Goal: Task Accomplishment & Management: Use online tool/utility

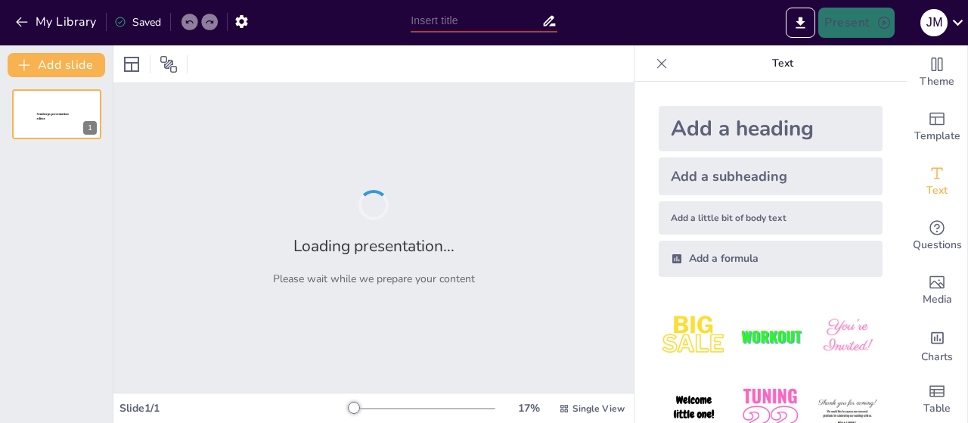
type input "Mensajes Clave para el Éxito en la Auditoría de Certificación ISO 9001:2015"
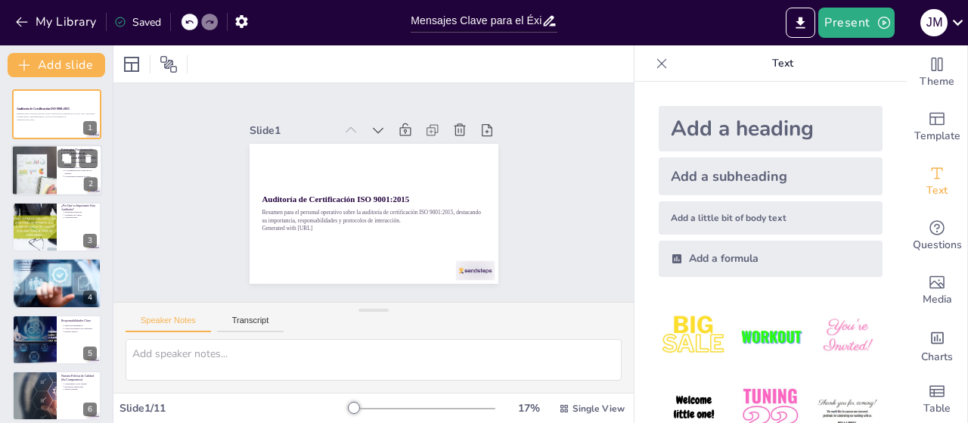
click at [45, 174] on div at bounding box center [33, 170] width 77 height 51
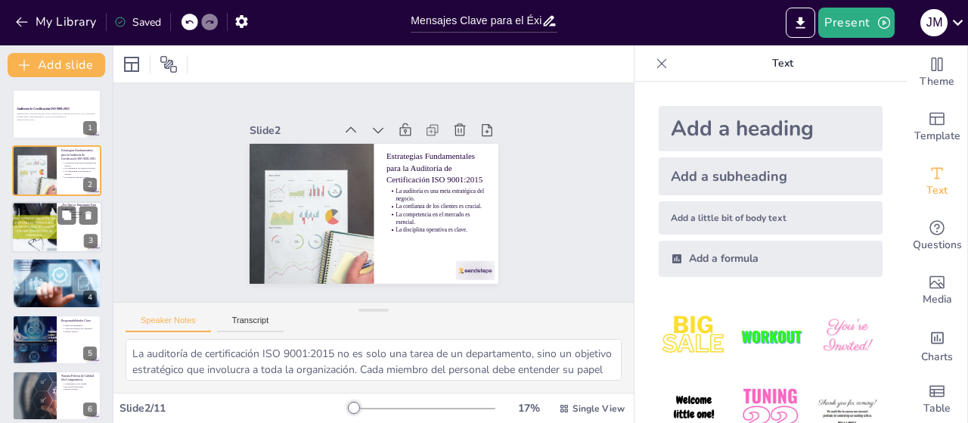
click at [35, 231] on div at bounding box center [33, 226] width 77 height 51
type textarea "La auditoría de certificación ISO 9001:2015 es crucial para el éxito de la orga…"
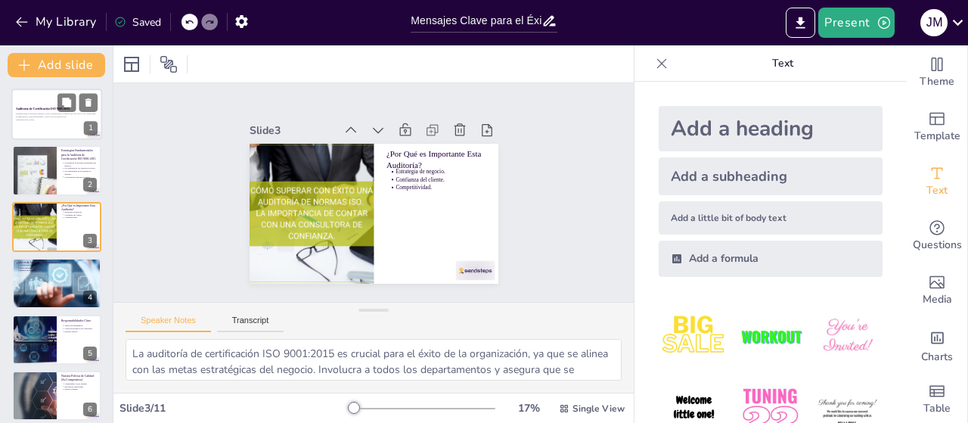
click at [29, 124] on div at bounding box center [56, 113] width 91 height 51
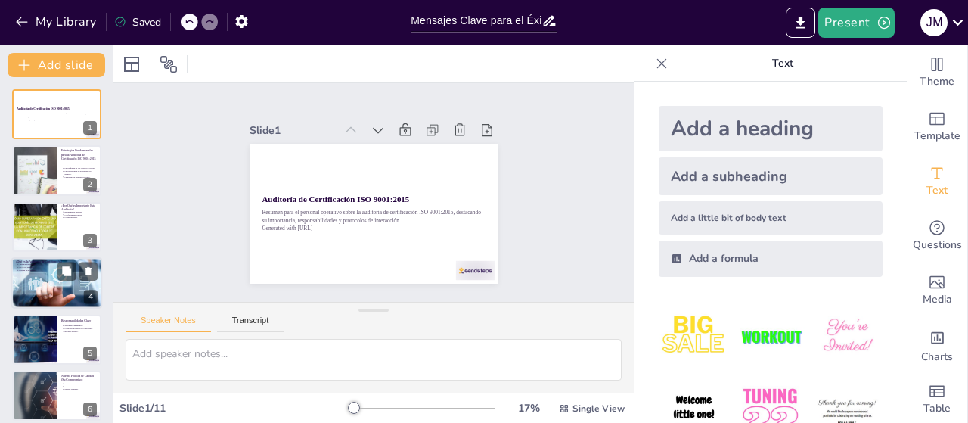
click at [32, 276] on div at bounding box center [56, 282] width 91 height 73
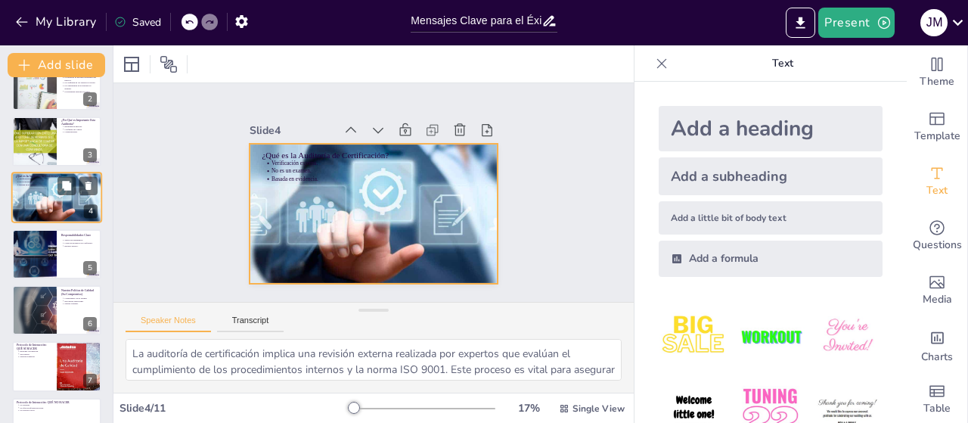
scroll to position [109, 0]
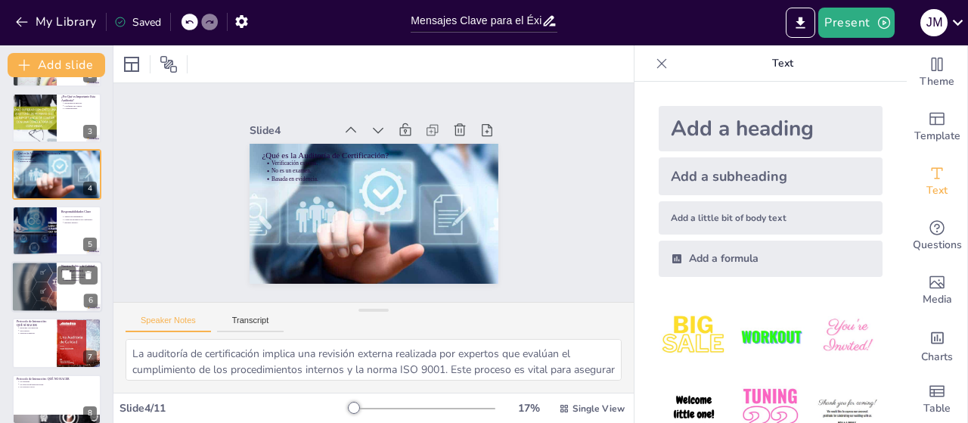
click at [42, 286] on div at bounding box center [33, 286] width 83 height 51
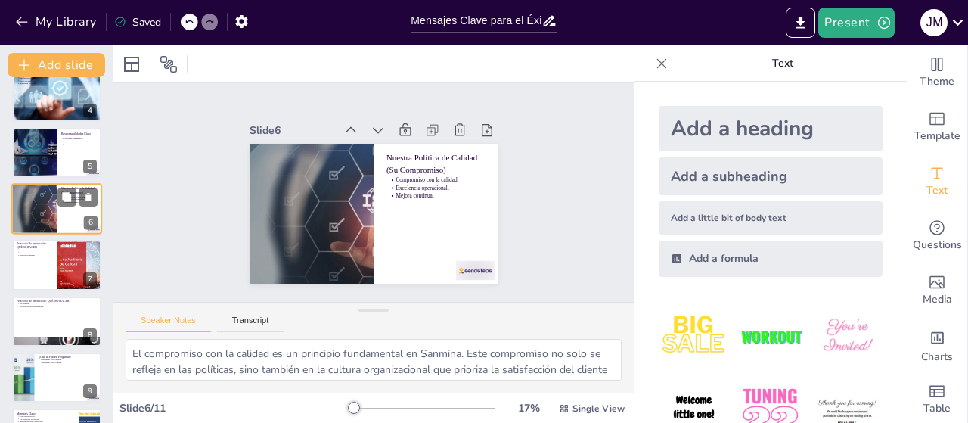
scroll to position [221, 0]
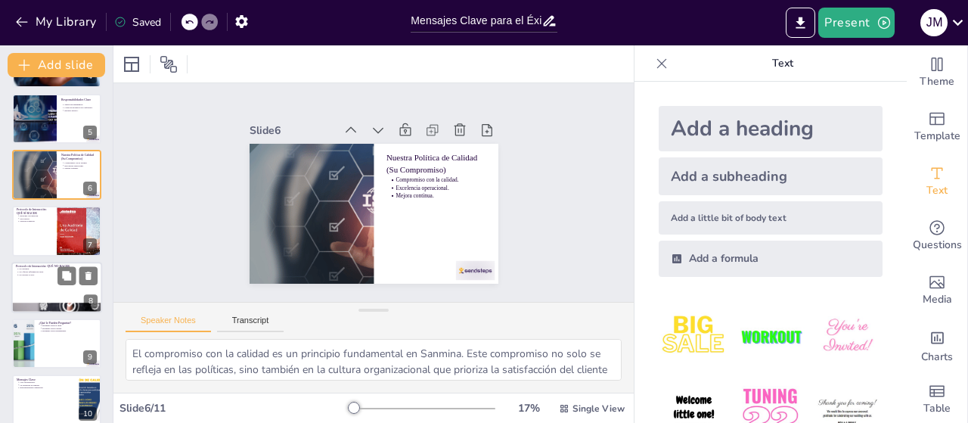
click at [39, 281] on div at bounding box center [56, 287] width 91 height 51
type textarea "Adivinar o inventar respuestas puede perjudicar el proceso de auditoría. Es imp…"
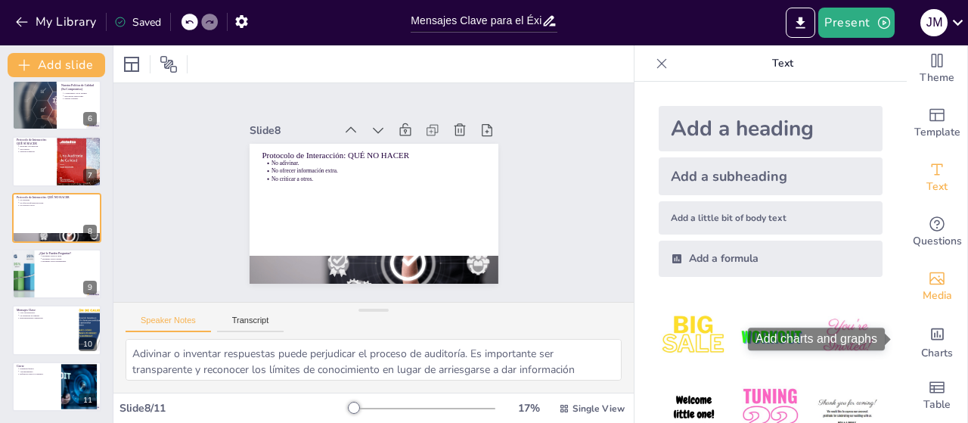
scroll to position [0, 0]
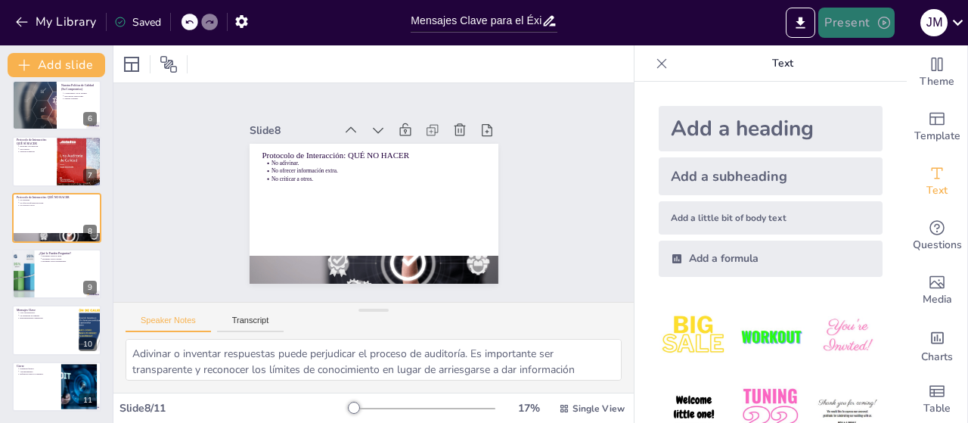
click at [857, 26] on button "Present" at bounding box center [856, 23] width 76 height 30
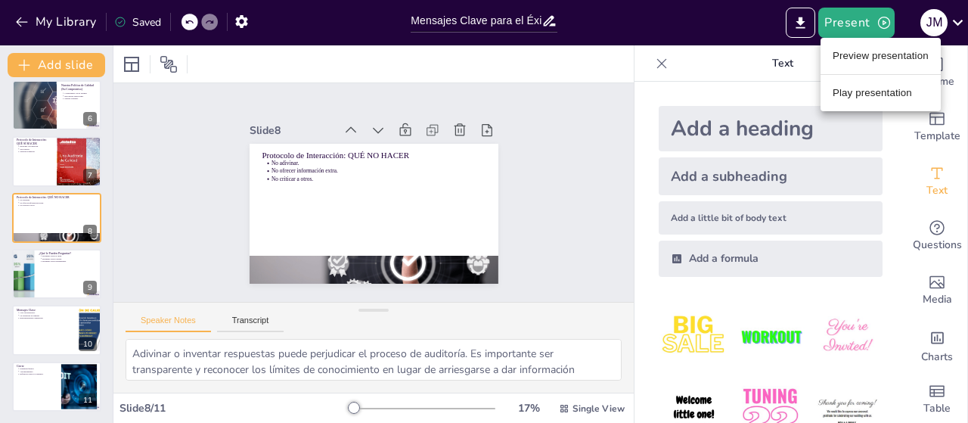
click at [849, 94] on li "Play presentation" at bounding box center [880, 93] width 120 height 24
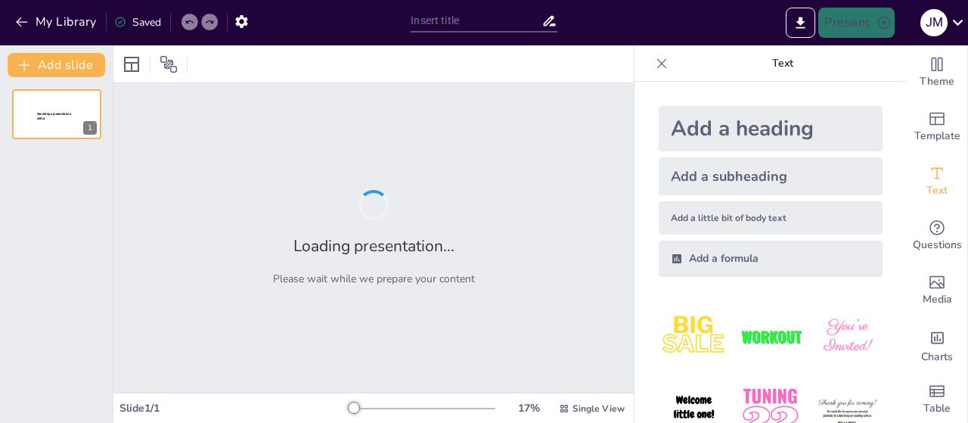
type input "Mensajes Clave para el Éxito en la Auditoría de Certificación ISO 9001:2015"
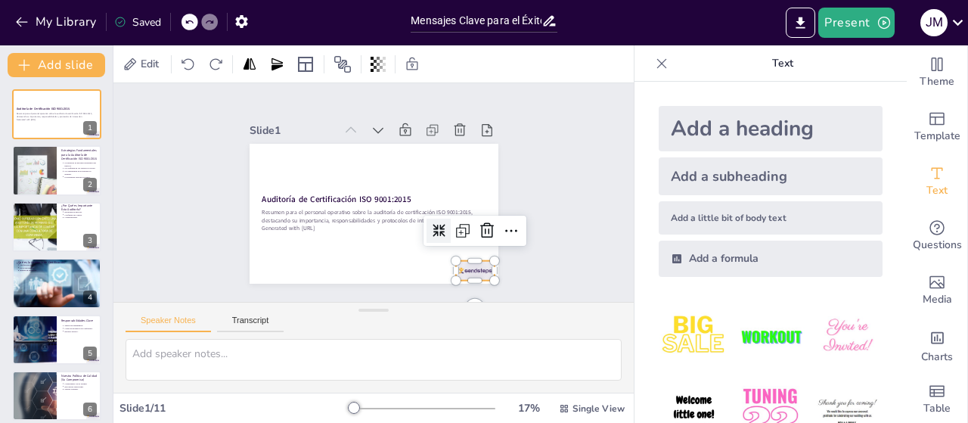
click at [444, 293] on div at bounding box center [422, 311] width 43 height 36
click at [473, 243] on icon at bounding box center [476, 253] width 21 height 21
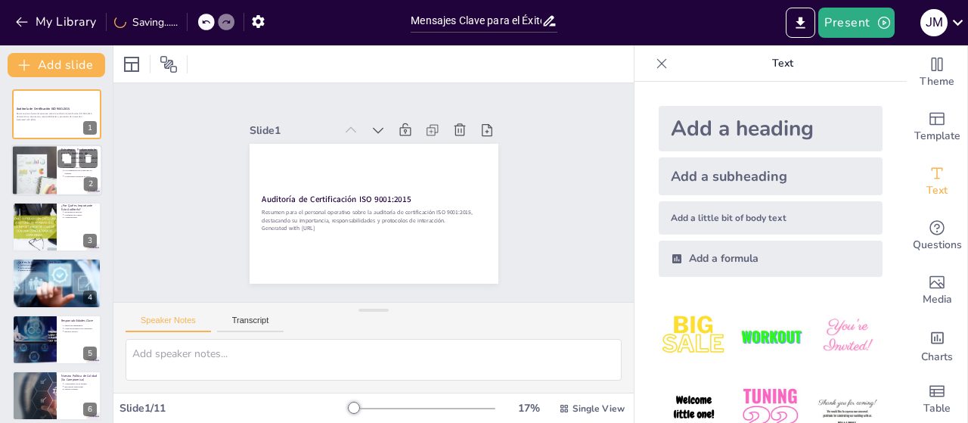
click at [73, 178] on p "La disciplina operativa es clave." at bounding box center [81, 176] width 33 height 3
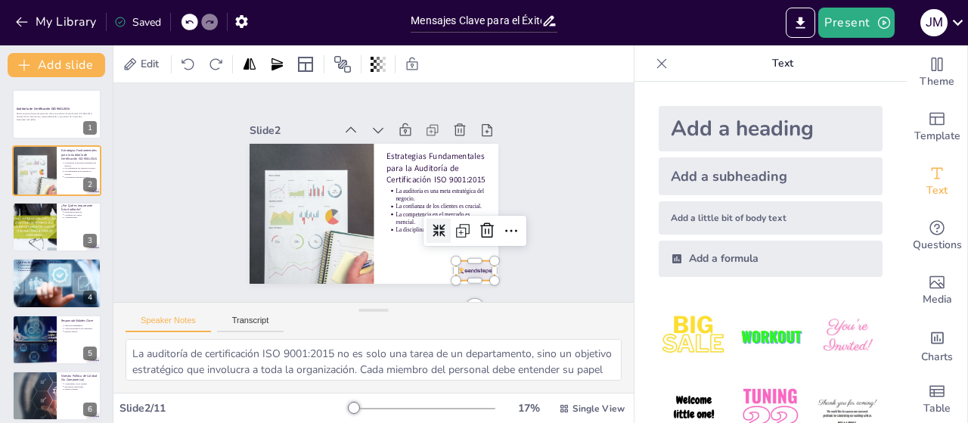
click at [444, 293] on div at bounding box center [422, 311] width 43 height 36
click at [484, 214] on icon at bounding box center [492, 205] width 17 height 17
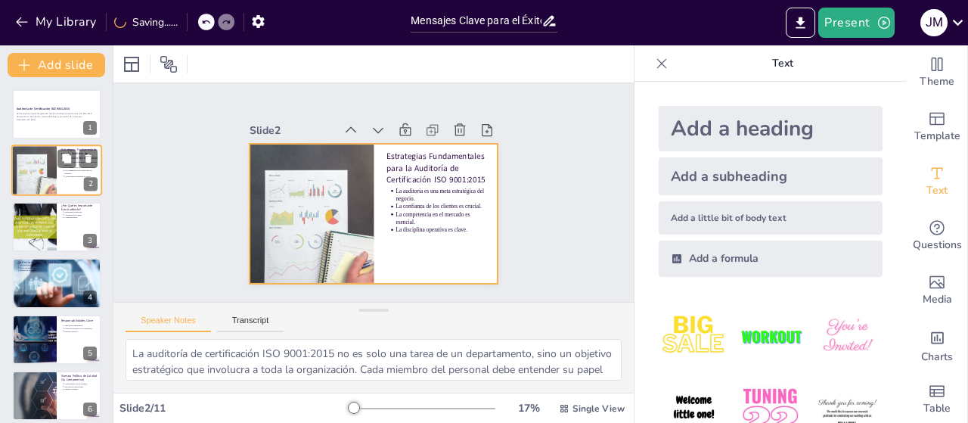
click at [60, 178] on div at bounding box center [56, 170] width 91 height 51
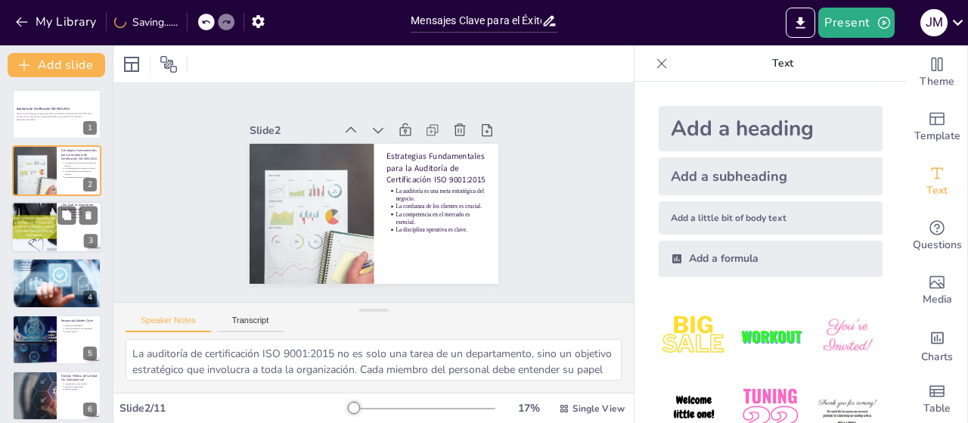
click at [74, 241] on div at bounding box center [56, 226] width 91 height 51
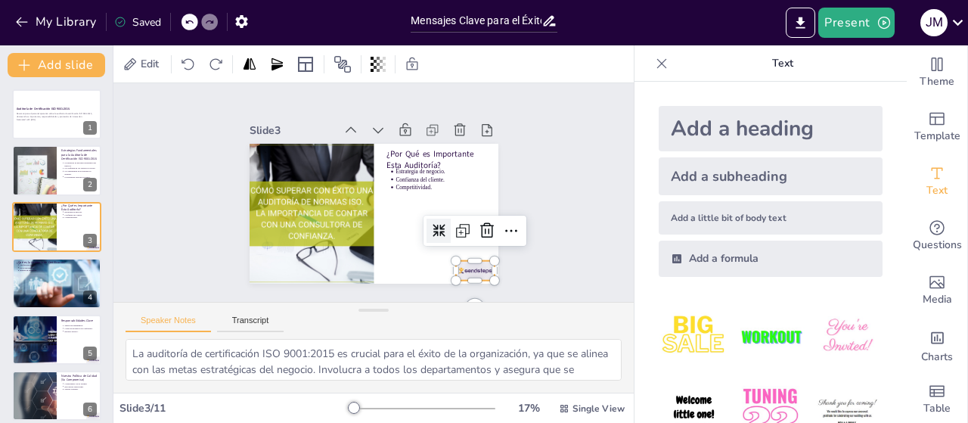
click at [283, 259] on div at bounding box center [267, 264] width 30 height 43
click at [370, 301] on icon at bounding box center [359, 311] width 21 height 21
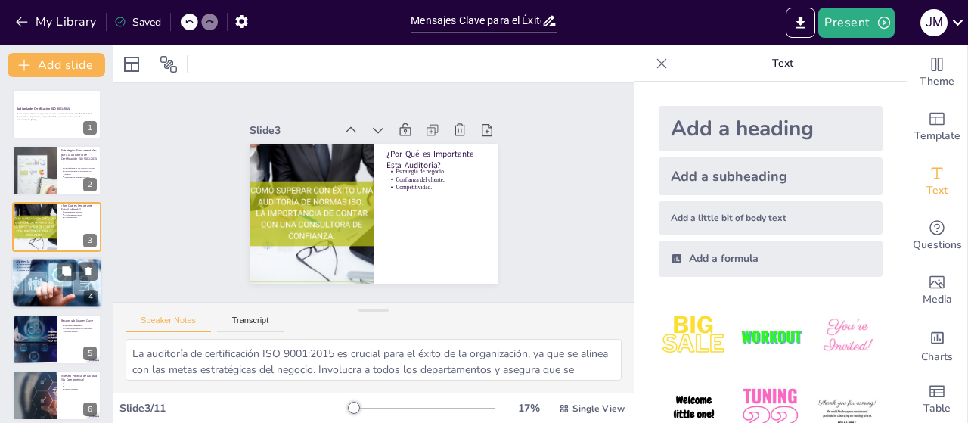
click at [42, 290] on div at bounding box center [56, 282] width 91 height 73
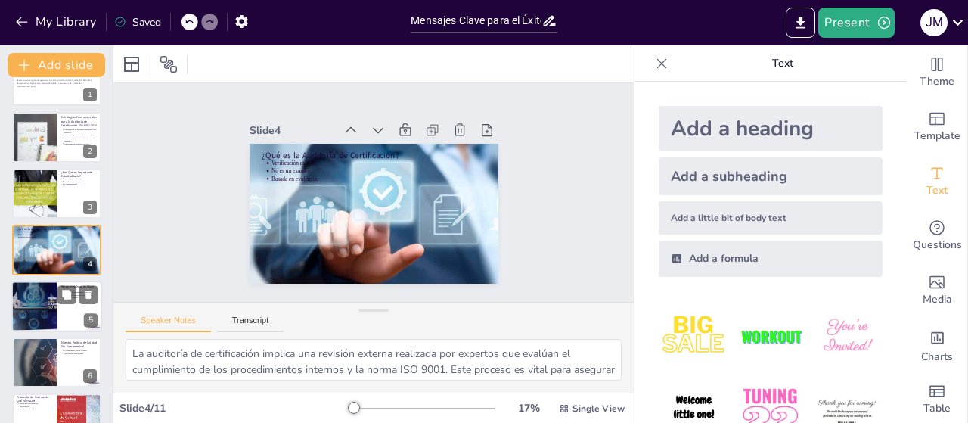
click at [56, 317] on div at bounding box center [33, 305] width 89 height 51
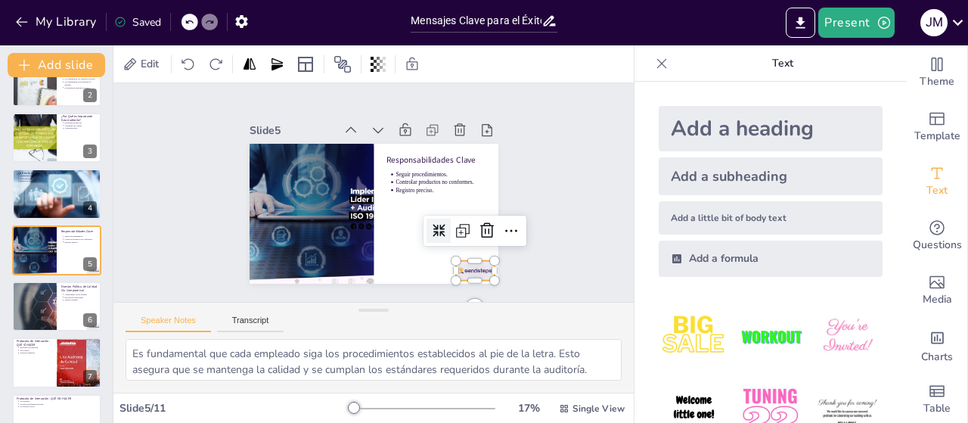
click at [417, 298] on div at bounding box center [397, 318] width 42 height 40
click at [474, 262] on icon at bounding box center [462, 274] width 24 height 24
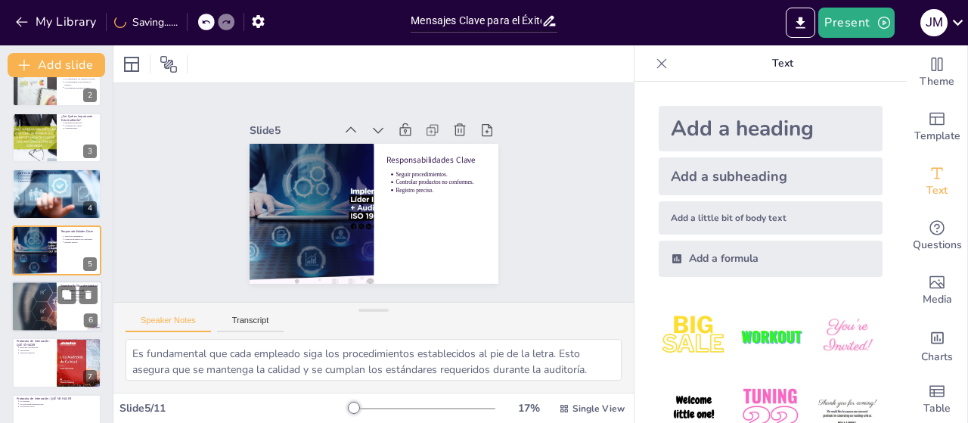
click at [59, 317] on div at bounding box center [56, 305] width 91 height 51
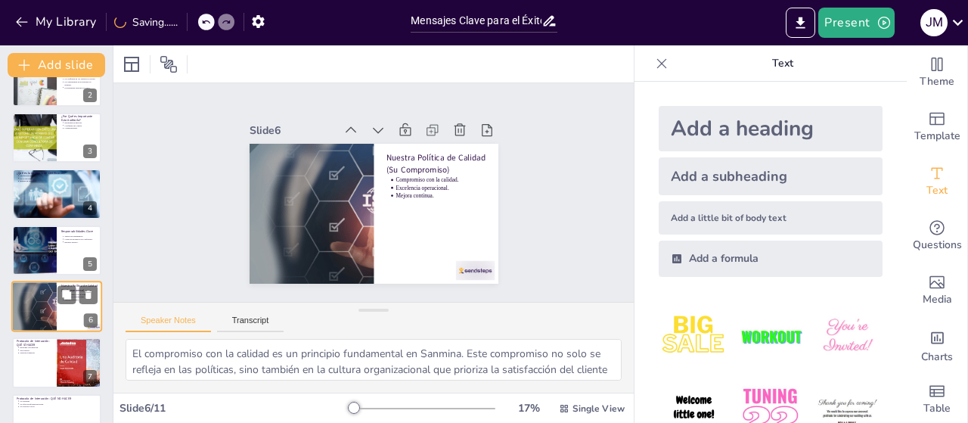
scroll to position [145, 0]
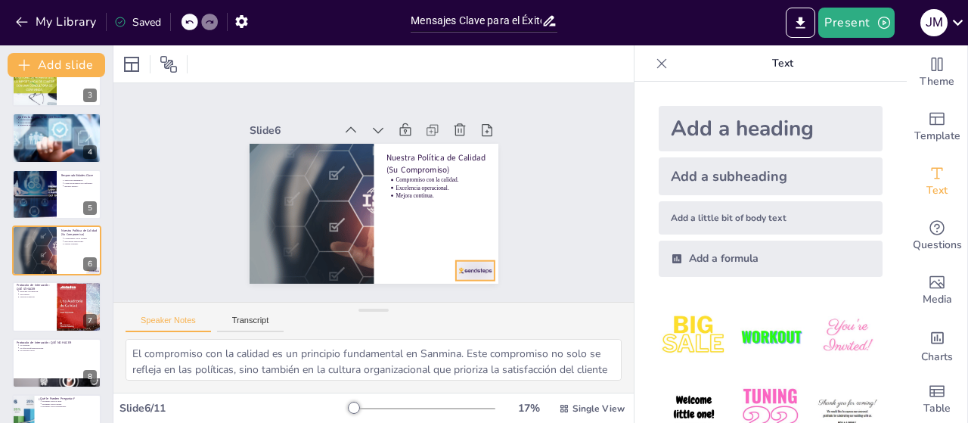
click at [360, 295] on div at bounding box center [343, 316] width 33 height 43
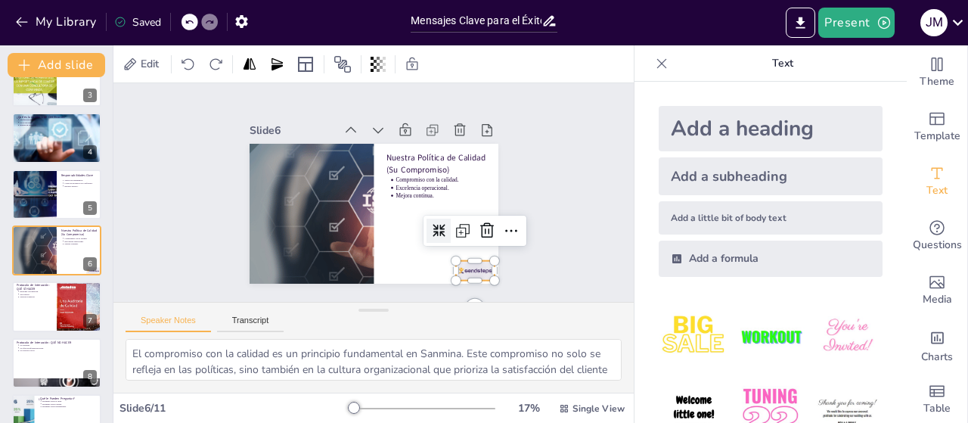
drag, startPoint x: 475, startPoint y: 229, endPoint x: 434, endPoint y: 247, distance: 45.4
click at [456, 277] on icon at bounding box center [443, 290] width 26 height 26
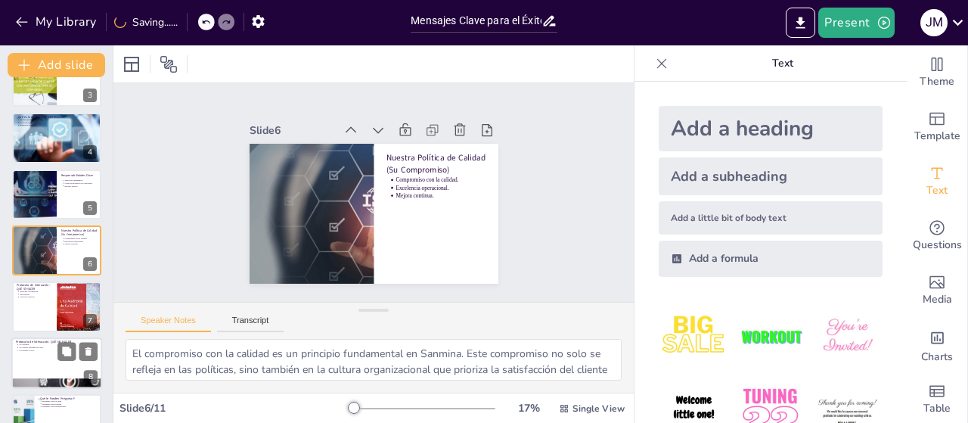
click at [50, 373] on div at bounding box center [56, 362] width 91 height 51
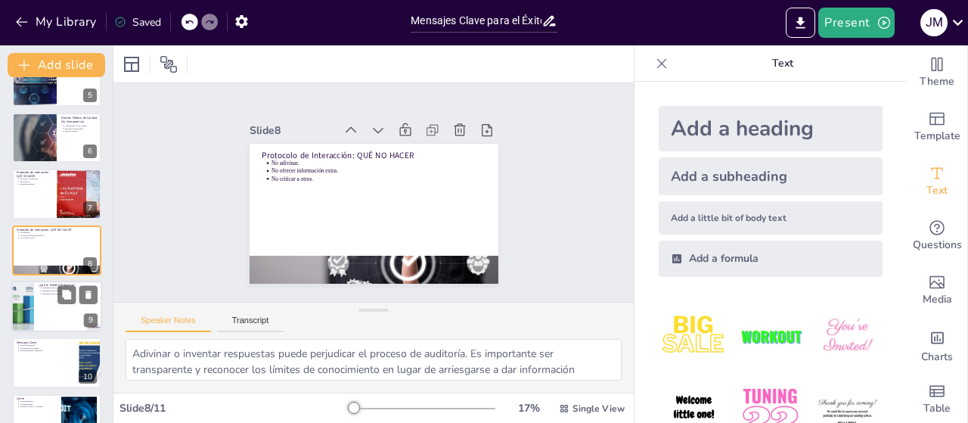
click at [45, 317] on div at bounding box center [56, 305] width 91 height 51
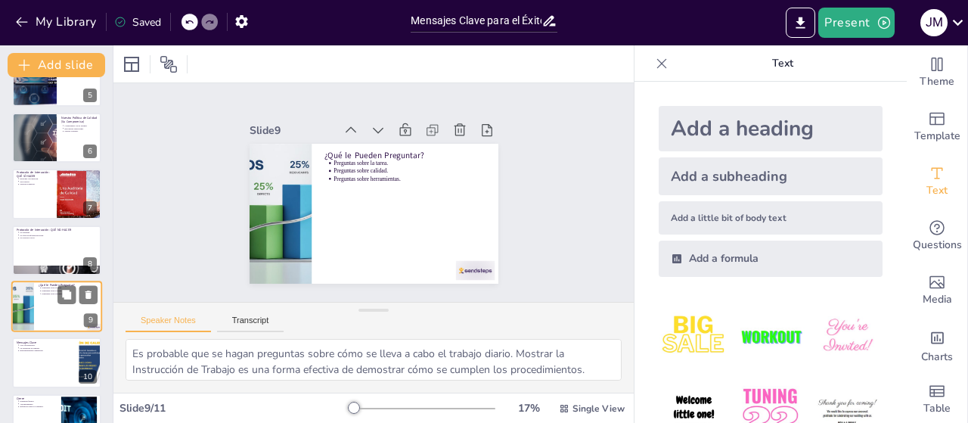
scroll to position [290, 0]
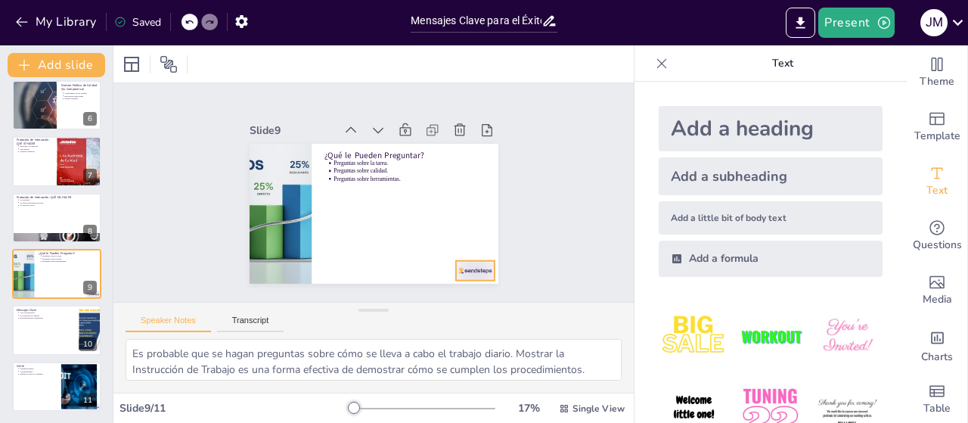
click at [460, 283] on div at bounding box center [445, 298] width 43 height 30
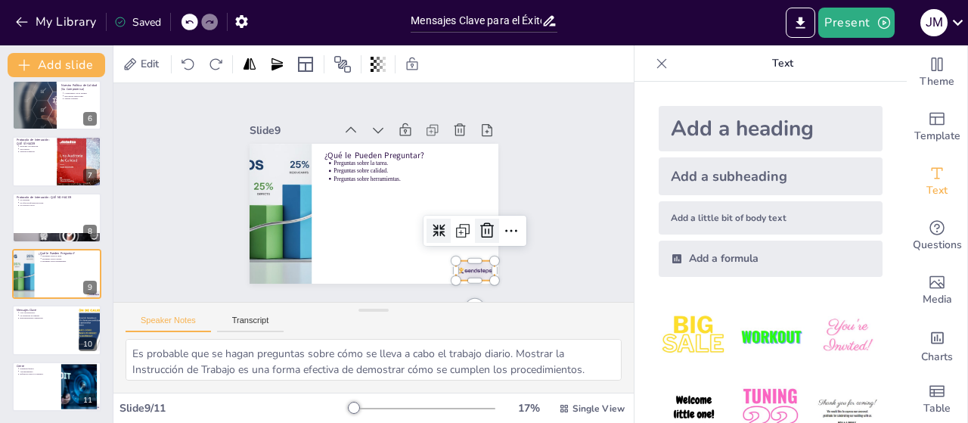
click at [434, 290] on icon at bounding box center [421, 303] width 26 height 26
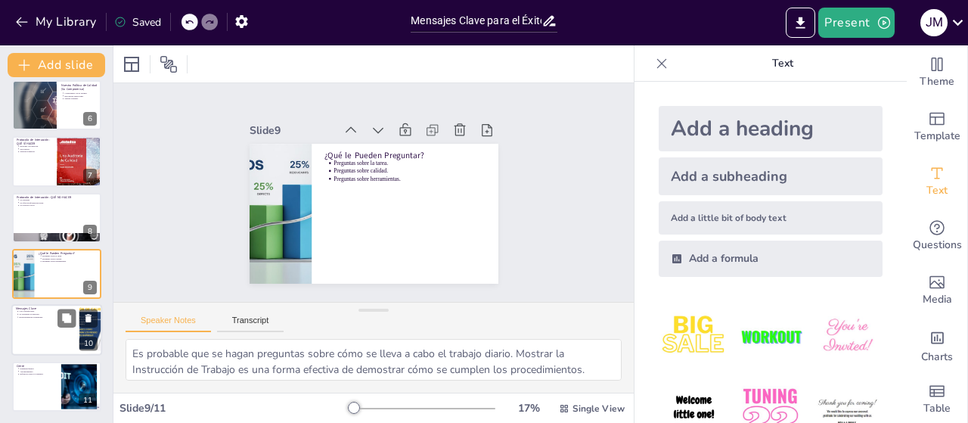
click at [57, 338] on div at bounding box center [56, 330] width 91 height 51
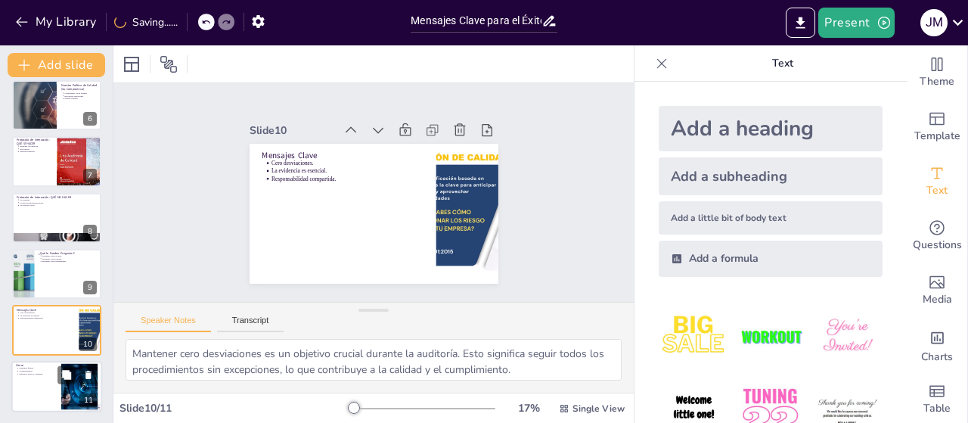
click at [36, 385] on div at bounding box center [56, 386] width 91 height 51
type textarea "Es fundamental abrir el espacio para preguntas al finalizar la presentación. Es…"
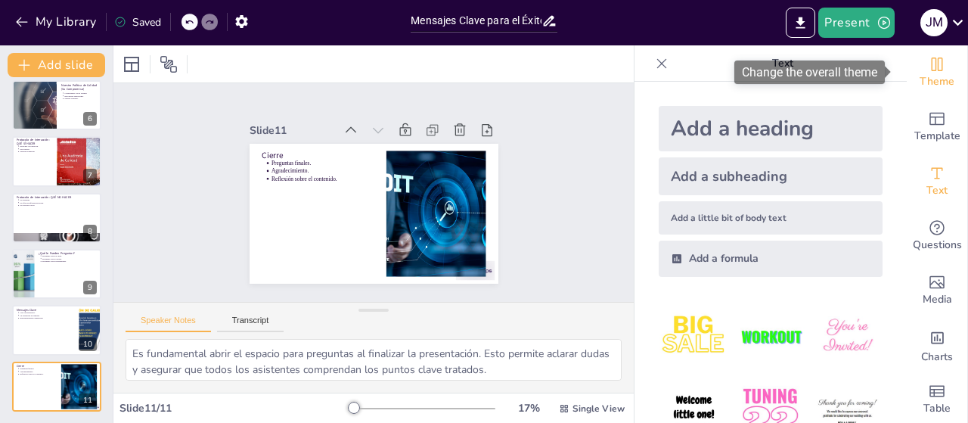
click at [933, 79] on span "Theme" at bounding box center [936, 81] width 35 height 17
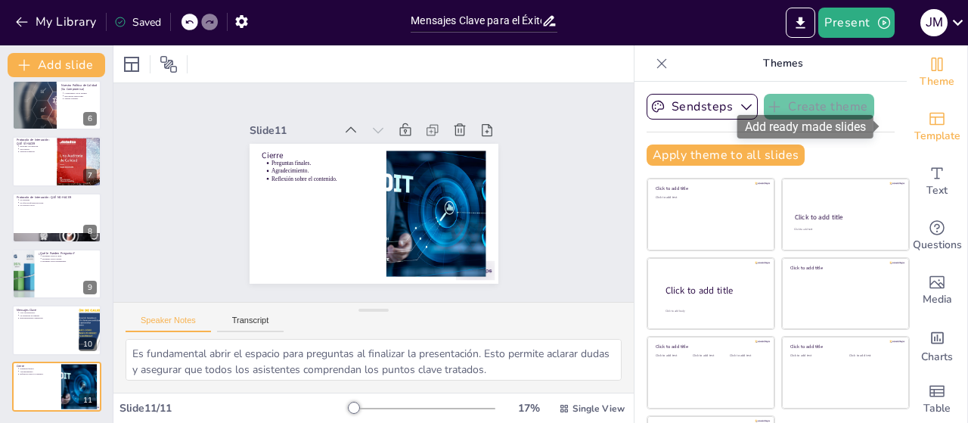
click at [915, 129] on span "Template" at bounding box center [937, 136] width 46 height 17
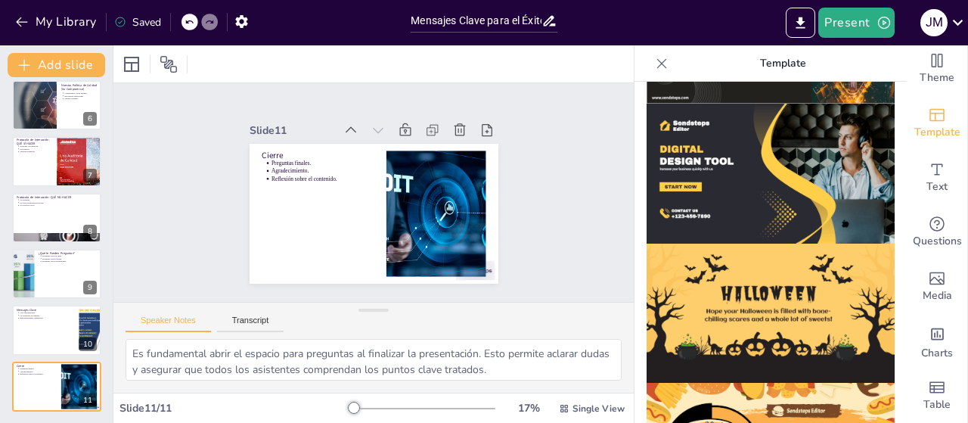
scroll to position [1503, 0]
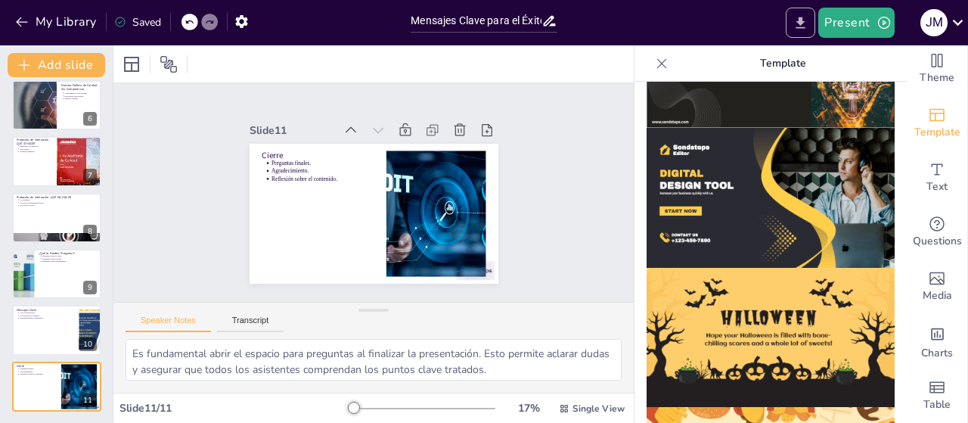
click at [799, 23] on icon "Export to PowerPoint" at bounding box center [800, 23] width 16 height 16
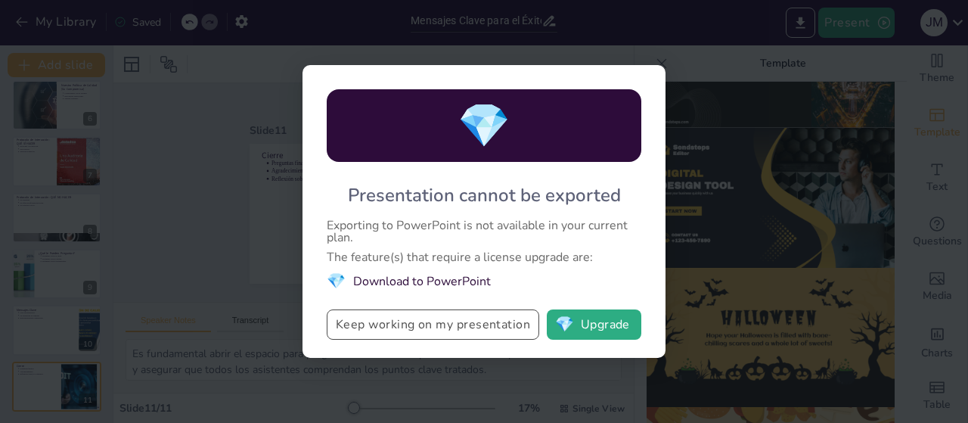
click at [451, 329] on button "Keep working on my presentation" at bounding box center [433, 324] width 212 height 30
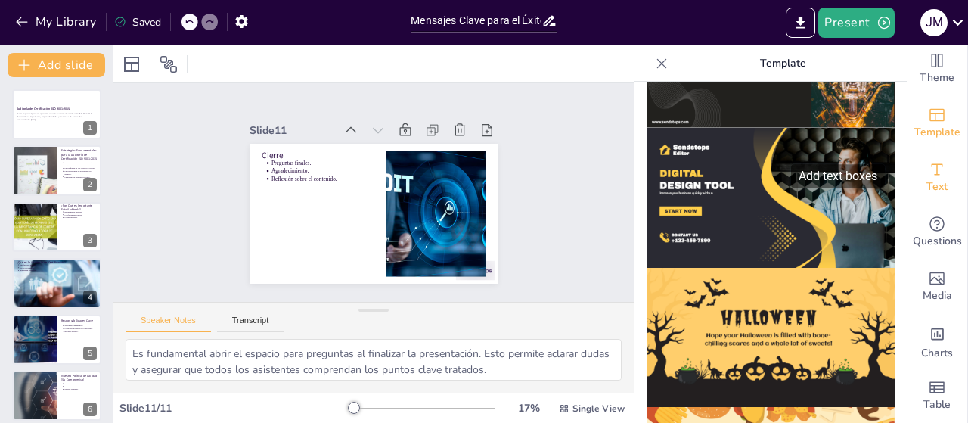
scroll to position [0, 0]
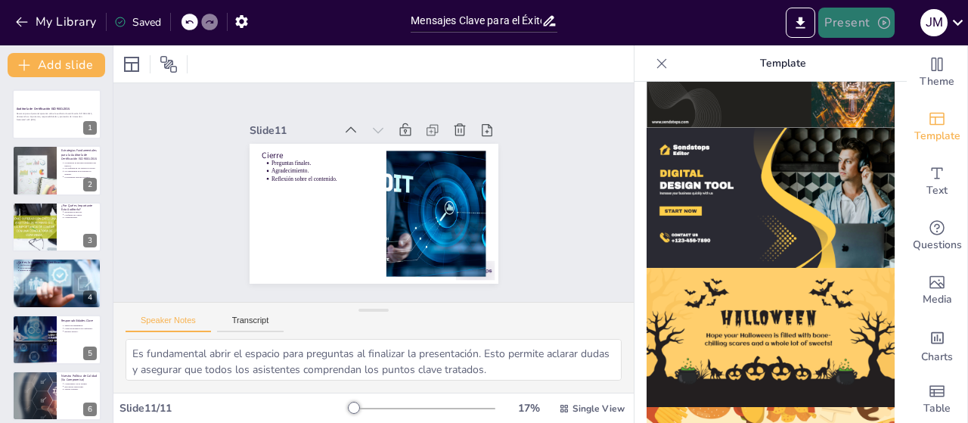
click at [880, 24] on icon "button" at bounding box center [883, 22] width 15 height 15
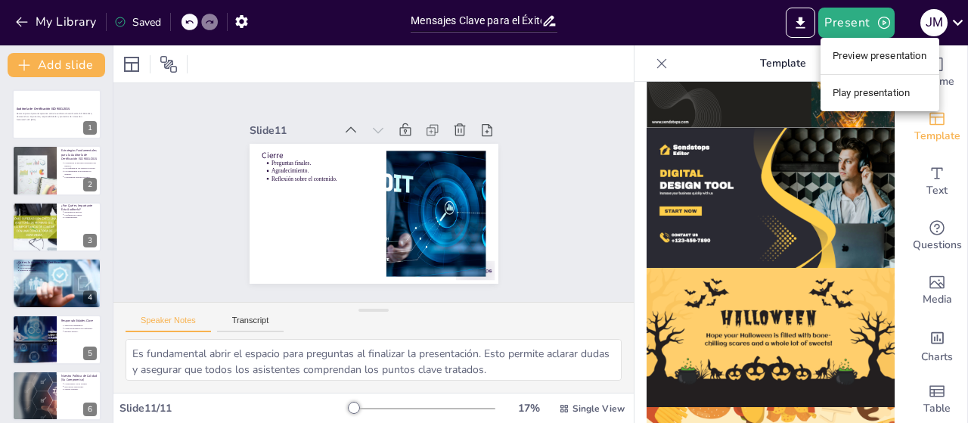
click at [878, 57] on li "Preview presentation" at bounding box center [879, 56] width 119 height 24
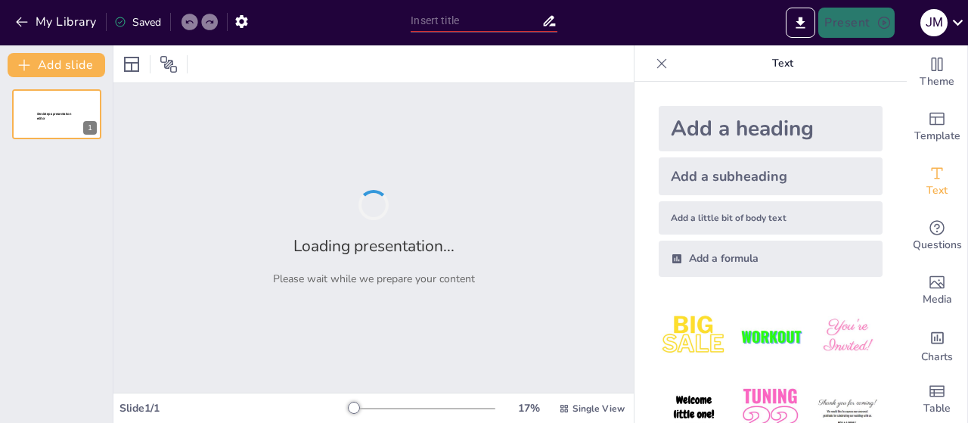
type input "Mensajes Clave para el Éxito en la Auditoría de Certificación ISO 9001:2015"
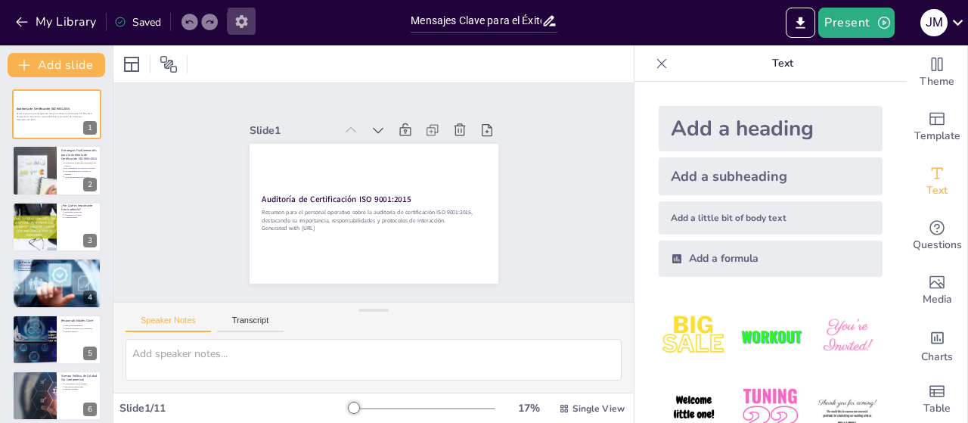
click at [243, 19] on icon "button" at bounding box center [241, 21] width 12 height 13
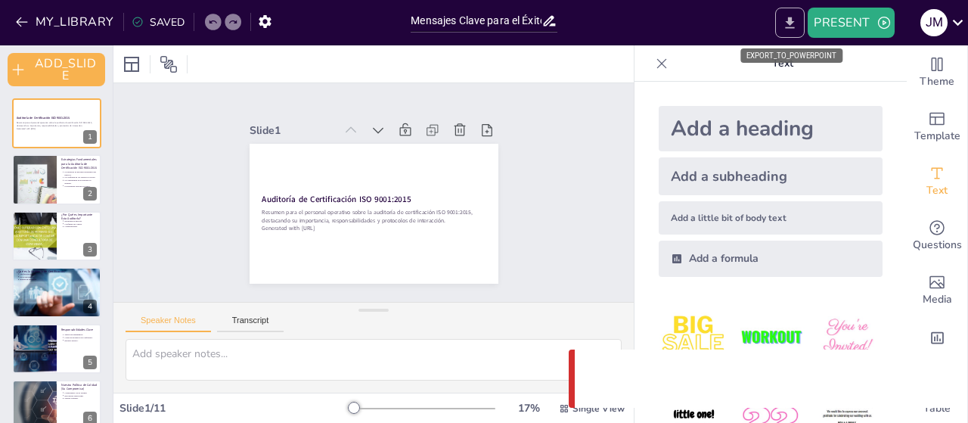
click at [791, 26] on icon "EXPORT_TO_POWERPOINT" at bounding box center [789, 22] width 9 height 11
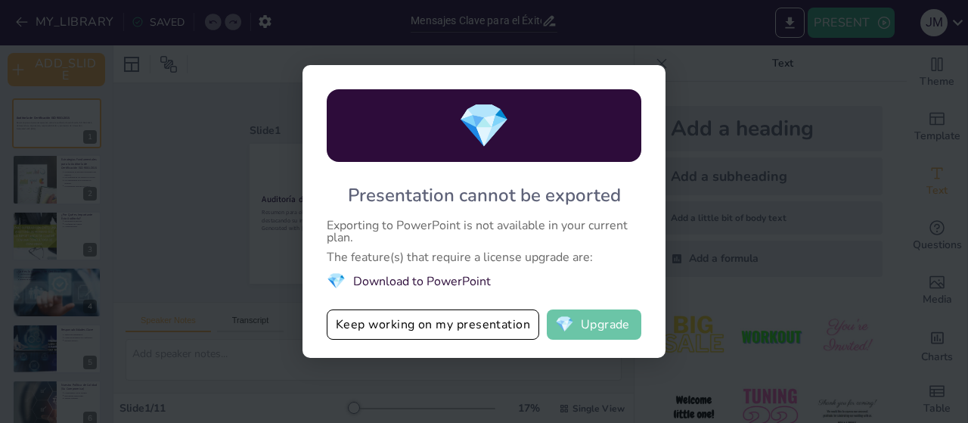
click at [594, 327] on button "💎 Upgrade" at bounding box center [594, 324] width 94 height 30
